Goal: Book appointment/travel/reservation

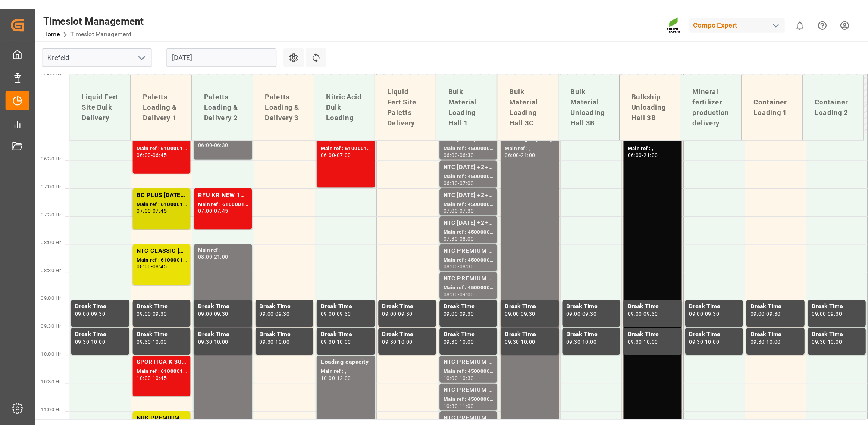
scroll to position [189, 0]
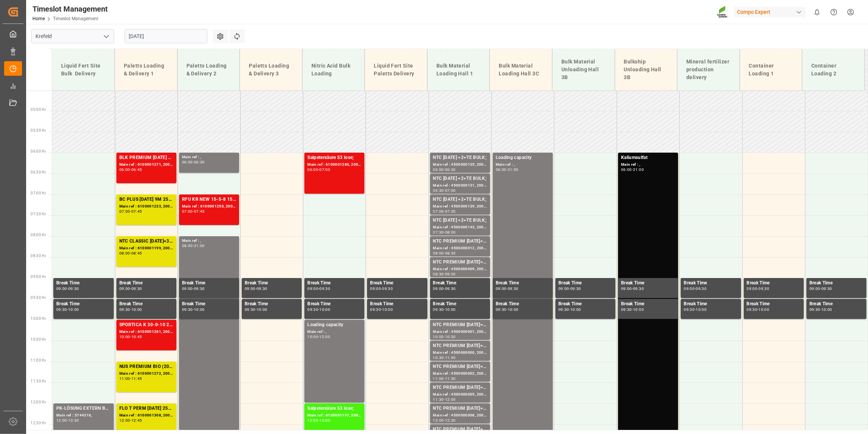
click at [169, 38] on input "[DATE]" at bounding box center [166, 36] width 83 height 14
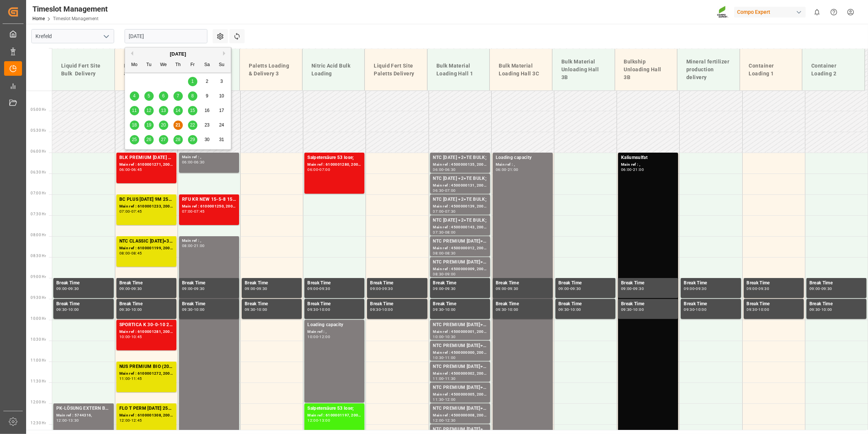
click at [192, 124] on span "22" at bounding box center [192, 124] width 5 height 5
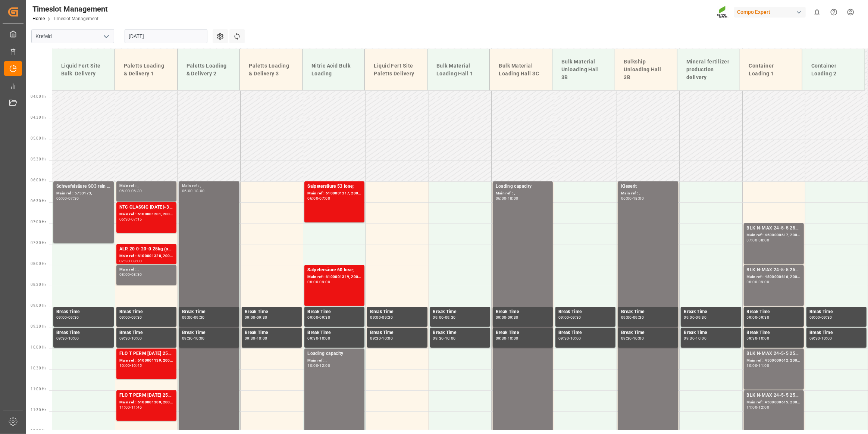
scroll to position [215, 0]
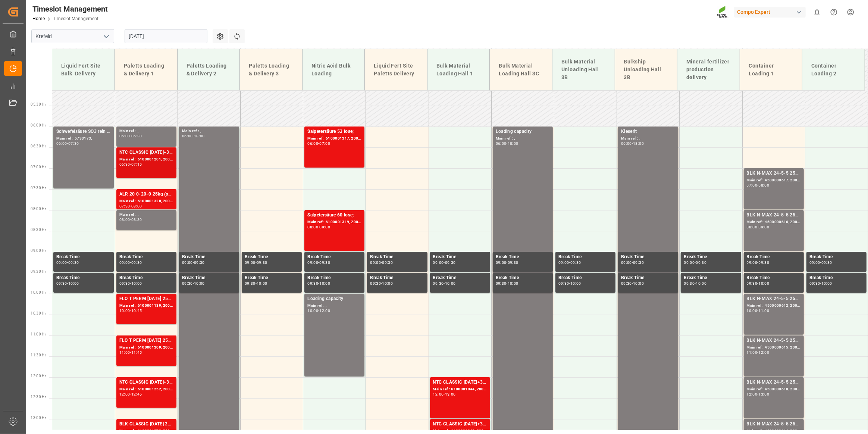
click at [147, 157] on div "Main ref : 6100001201, 2000000929;" at bounding box center [146, 159] width 54 height 6
click at [142, 201] on div "Main ref : 6100001328, 2000001156;" at bounding box center [146, 201] width 54 height 6
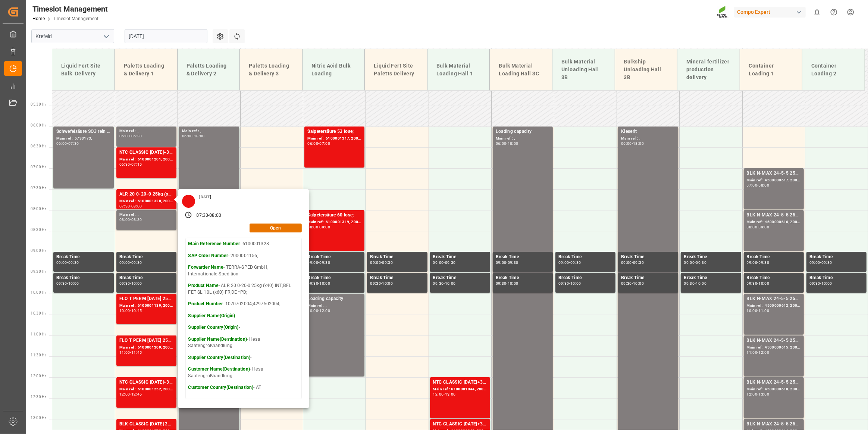
click at [280, 19] on div "Timeslot Management Home Timeslot Management Compo Expert 0 Notifications Only …" at bounding box center [444, 12] width 847 height 24
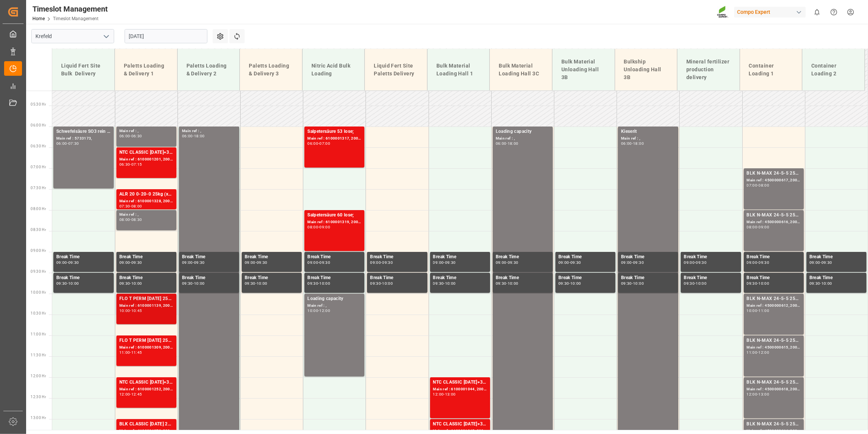
click at [149, 300] on div "FLO T PERM [DATE] 25kg (x40) INT;NTC SUPREM [DATE] 25kg (x40)A,D,EN,I,SI;FLO T …" at bounding box center [146, 298] width 54 height 7
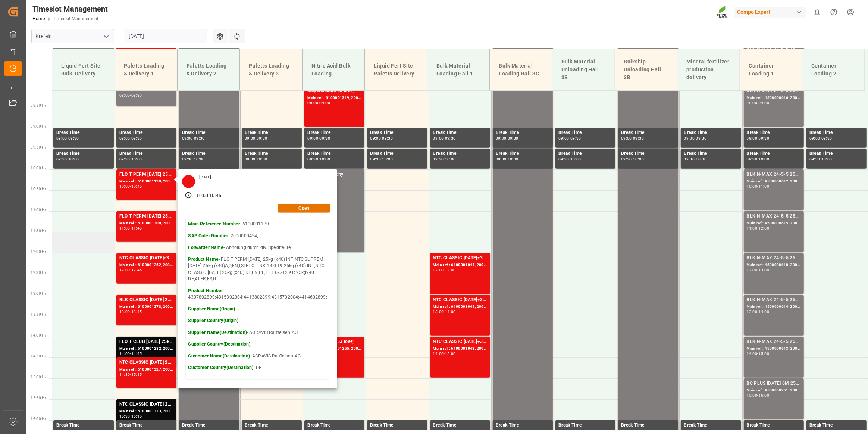
scroll to position [351, 0]
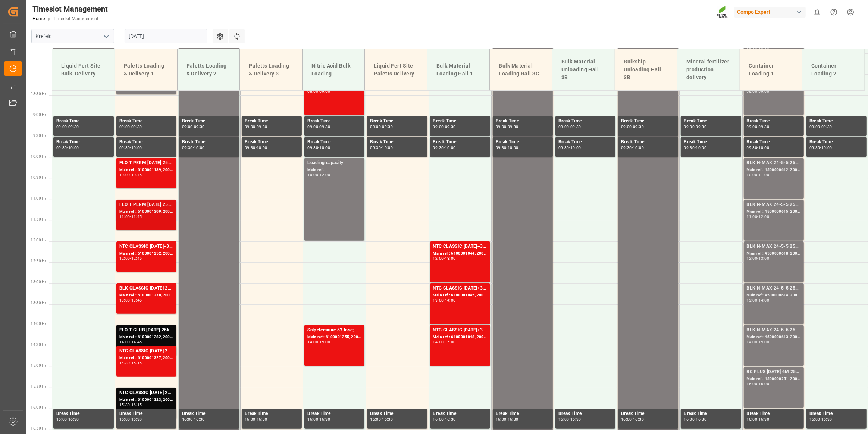
click at [149, 221] on div "FLO T PERM [DATE] 25kg (x40) INT; Main ref : 6100001309, 2000000916; 11:00 - 11…" at bounding box center [146, 215] width 54 height 28
click at [128, 262] on div "NTC CLASSIC [DATE]+3+TE 600kg BB; Main ref : 6100001252, 2000000213; 12:00 - 12…" at bounding box center [146, 257] width 54 height 28
click at [138, 299] on div "13:45" at bounding box center [136, 300] width 11 height 3
click at [161, 311] on div "FLO T CLUB [DATE] 25kg (x40) INT;BLK CLASSIC [DATE] 25kg(x40)D,EN,PL,FNL;BLK PR…" at bounding box center [146, 329] width 54 height 7
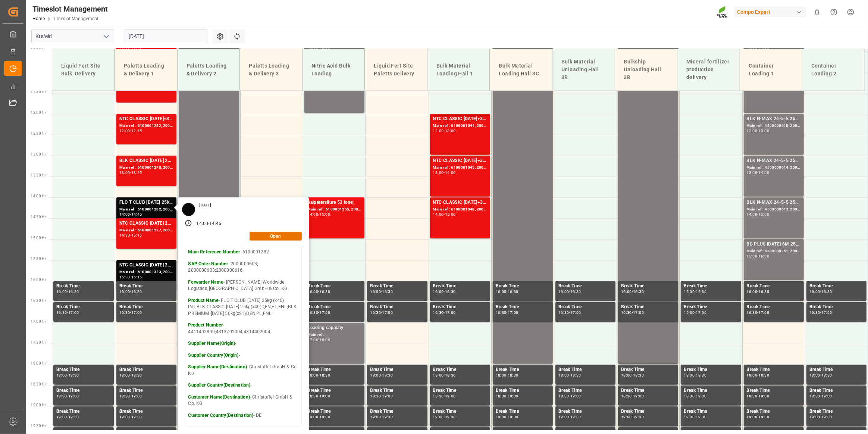
scroll to position [486, 0]
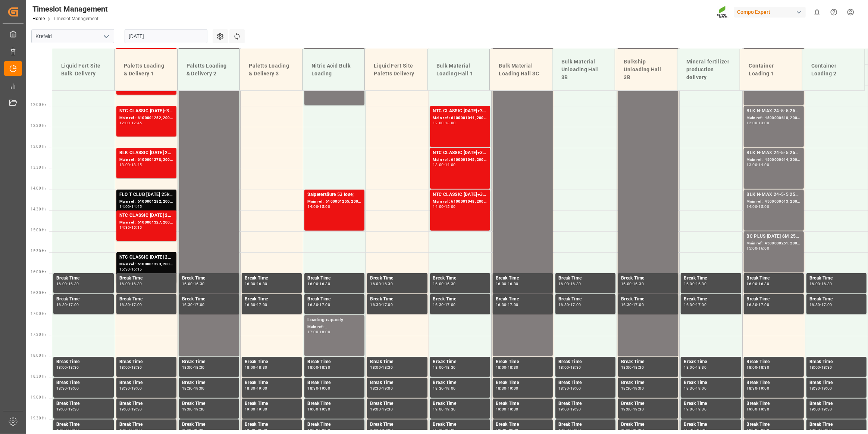
click at [155, 226] on div "14:30 - 15:15" at bounding box center [146, 228] width 54 height 4
click at [153, 265] on div "Main ref : 6100001323, 2000000659;" at bounding box center [146, 264] width 54 height 6
